Goal: Check status: Check status

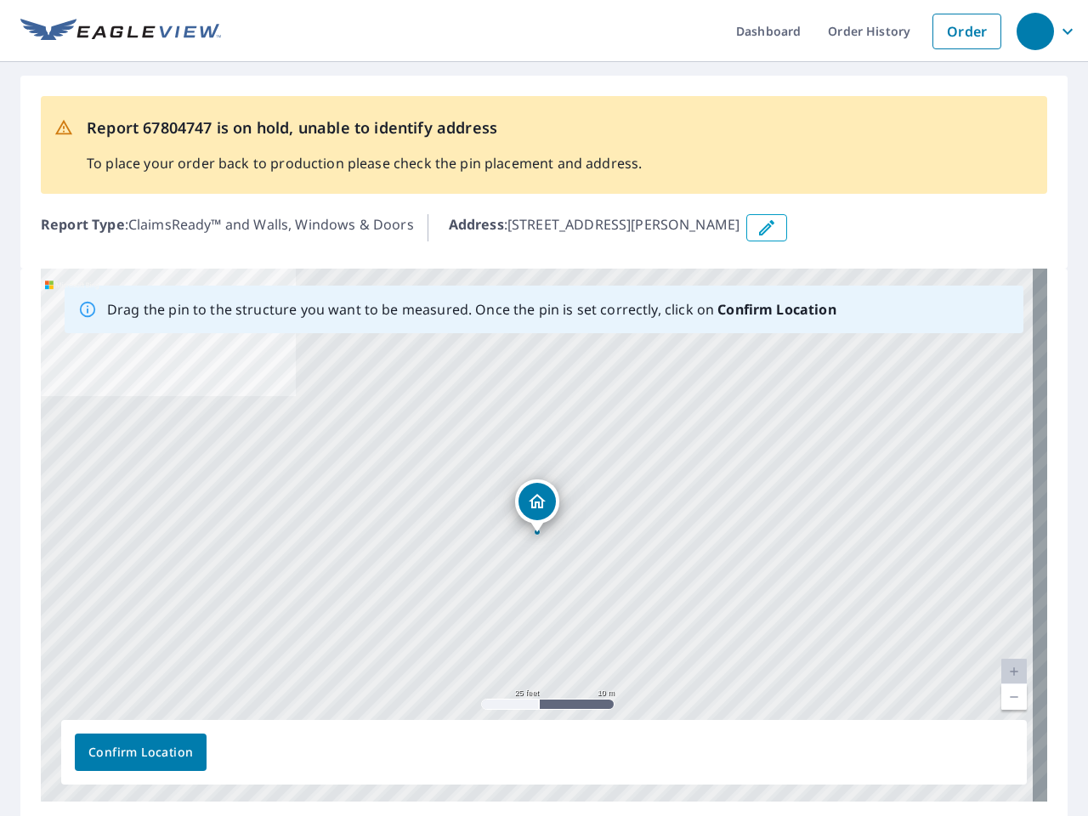
click at [544, 408] on div "[STREET_ADDRESS][PERSON_NAME]" at bounding box center [544, 535] width 1006 height 533
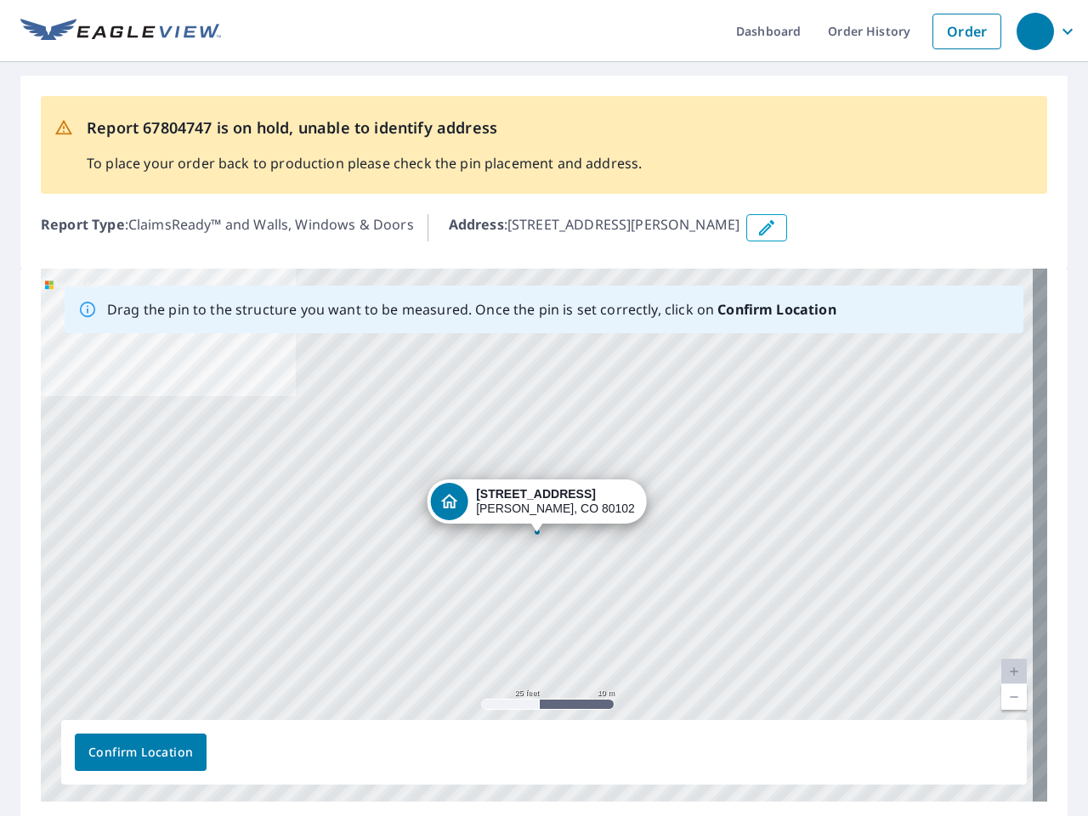
click at [1034, 31] on div "button" at bounding box center [1034, 31] width 37 height 37
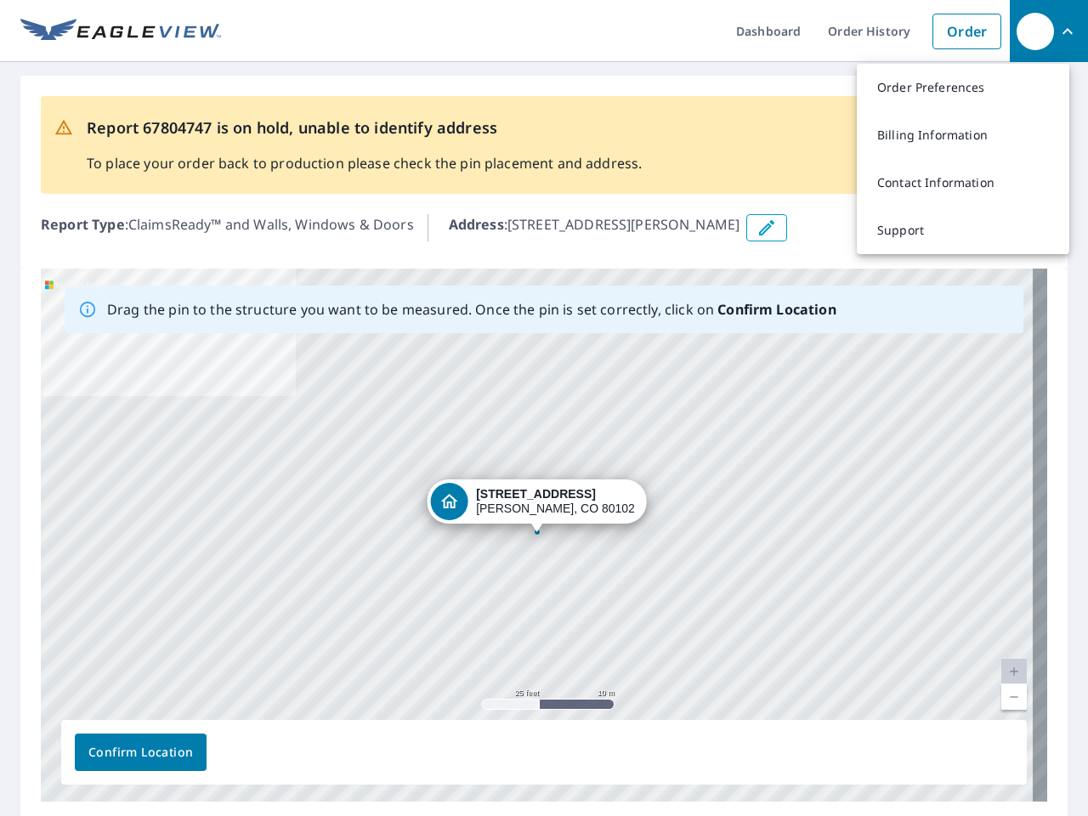
click at [777, 228] on icon "button" at bounding box center [766, 228] width 20 height 20
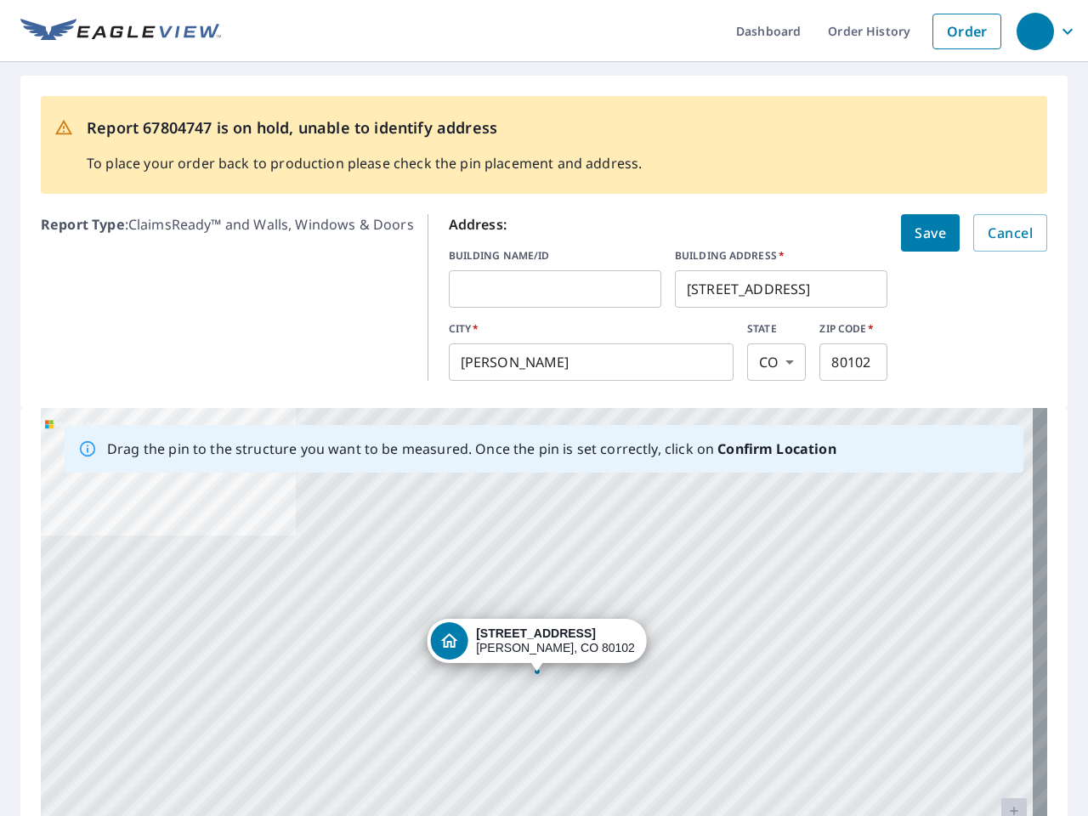
click at [536, 535] on div "[STREET_ADDRESS][PERSON_NAME]" at bounding box center [544, 674] width 1006 height 533
click at [999, 671] on div "[STREET_ADDRESS][PERSON_NAME]" at bounding box center [544, 674] width 1006 height 533
click at [999, 697] on div "[STREET_ADDRESS][PERSON_NAME]" at bounding box center [544, 674] width 1006 height 533
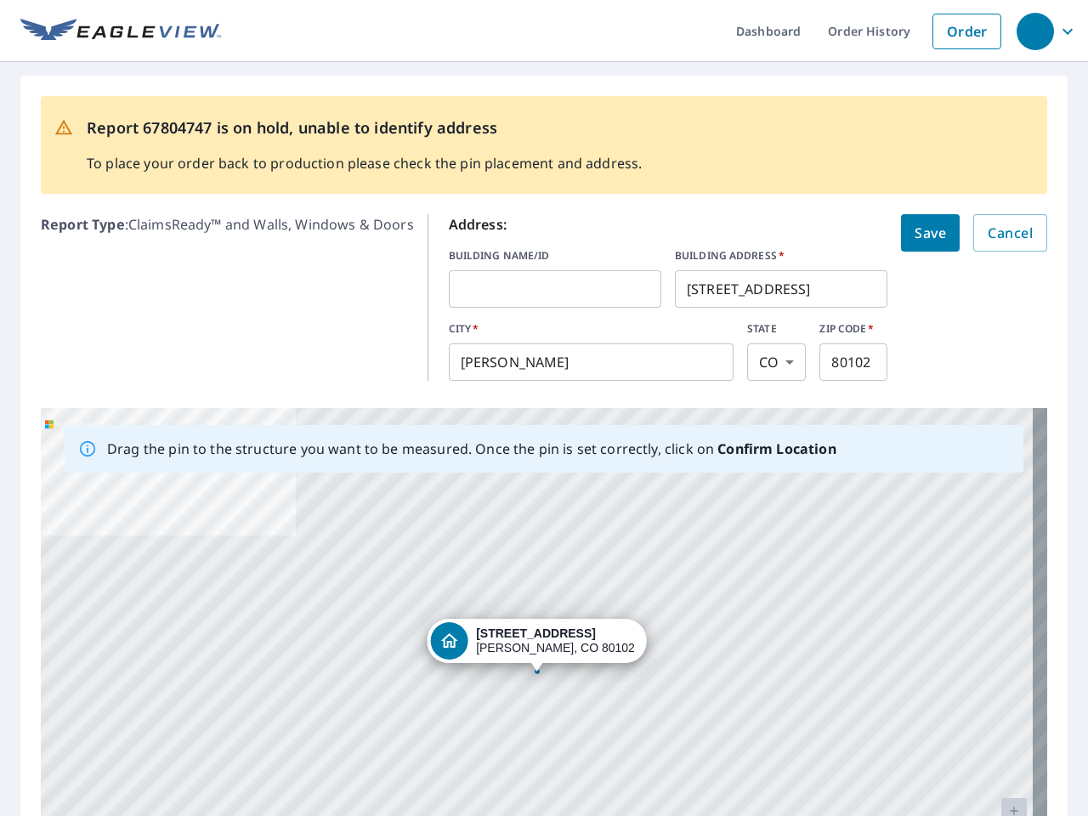
click at [140, 752] on div "[STREET_ADDRESS][PERSON_NAME]" at bounding box center [544, 674] width 1006 height 533
